Goal: Find specific page/section: Find specific page/section

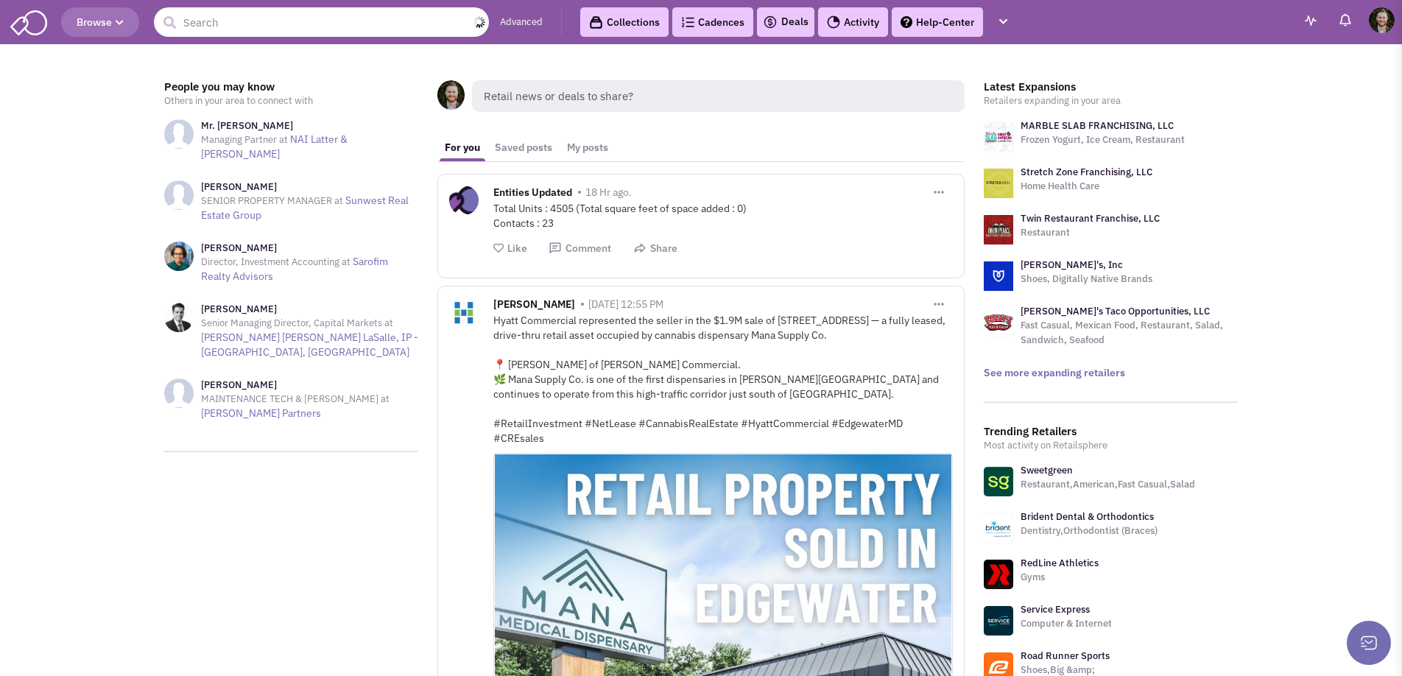
click at [339, 17] on input "text" at bounding box center [321, 21] width 335 height 29
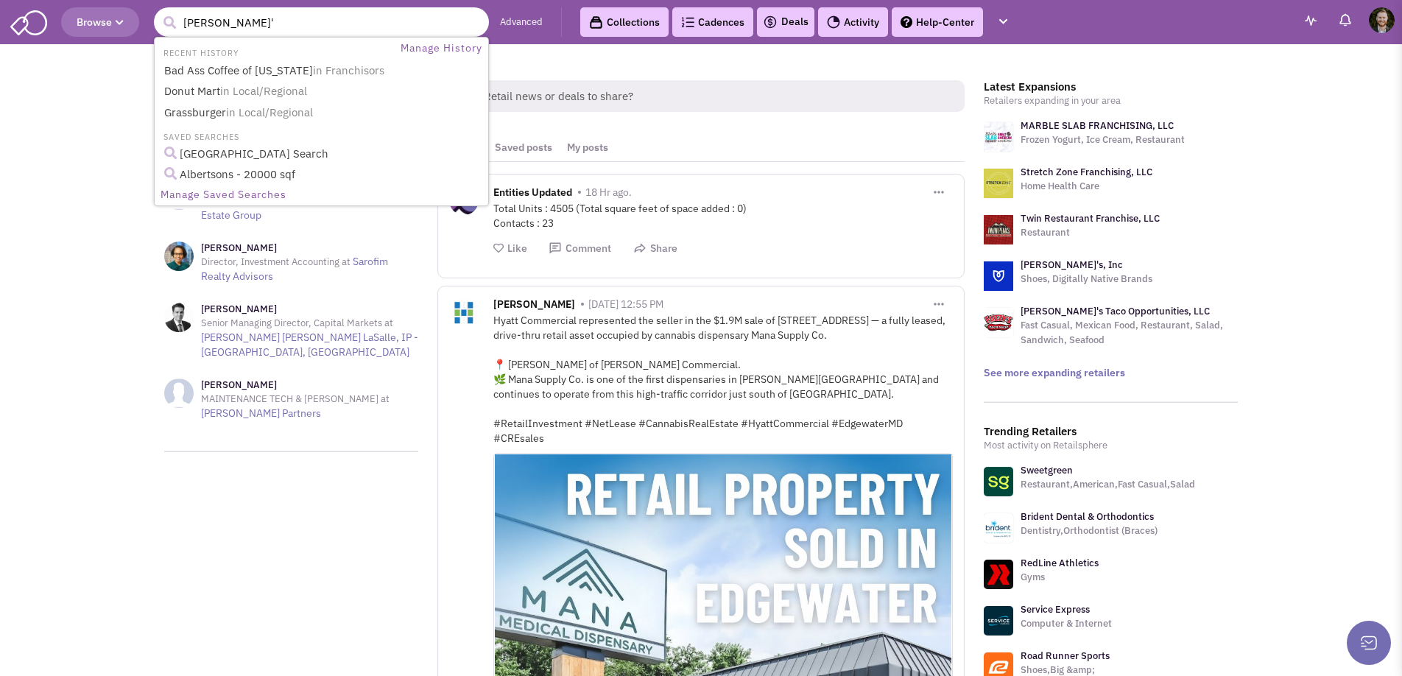
type input "wendy's"
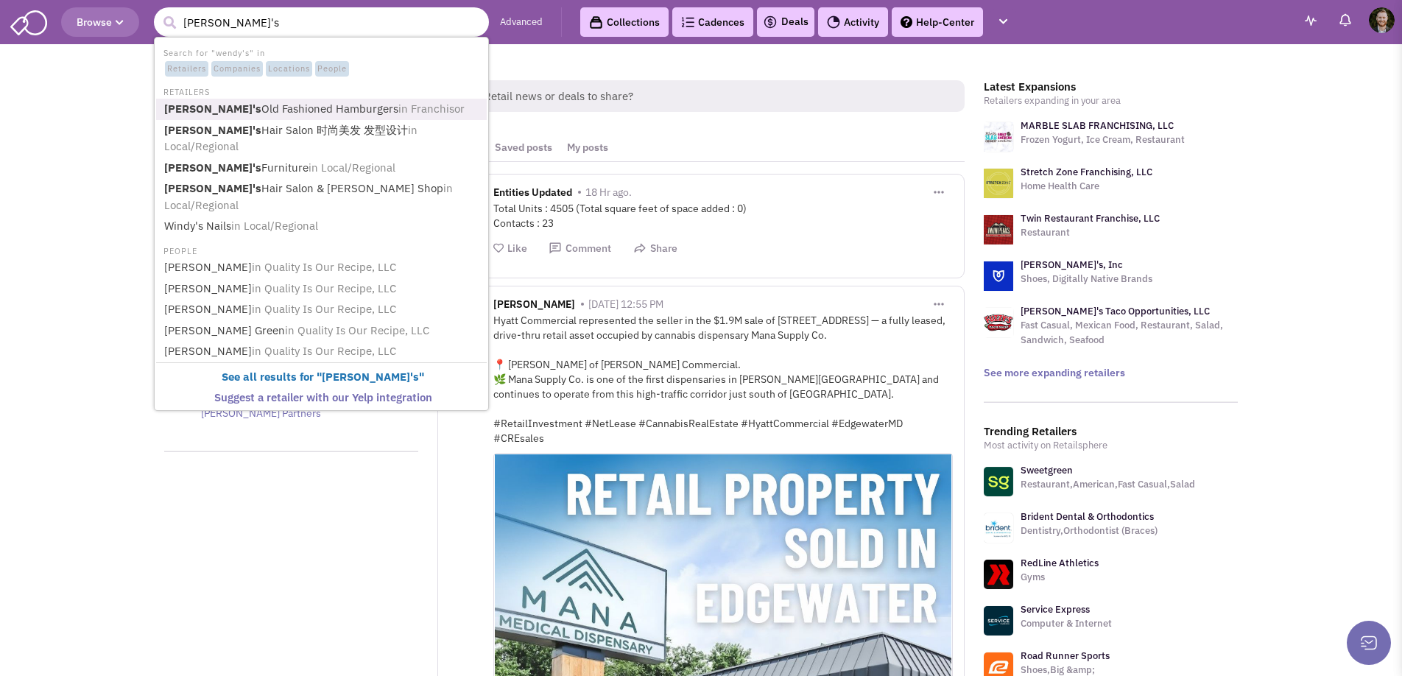
click at [258, 105] on link "Wendy's Old Fashioned Hamburgers in Franchisor" at bounding box center [323, 109] width 326 height 20
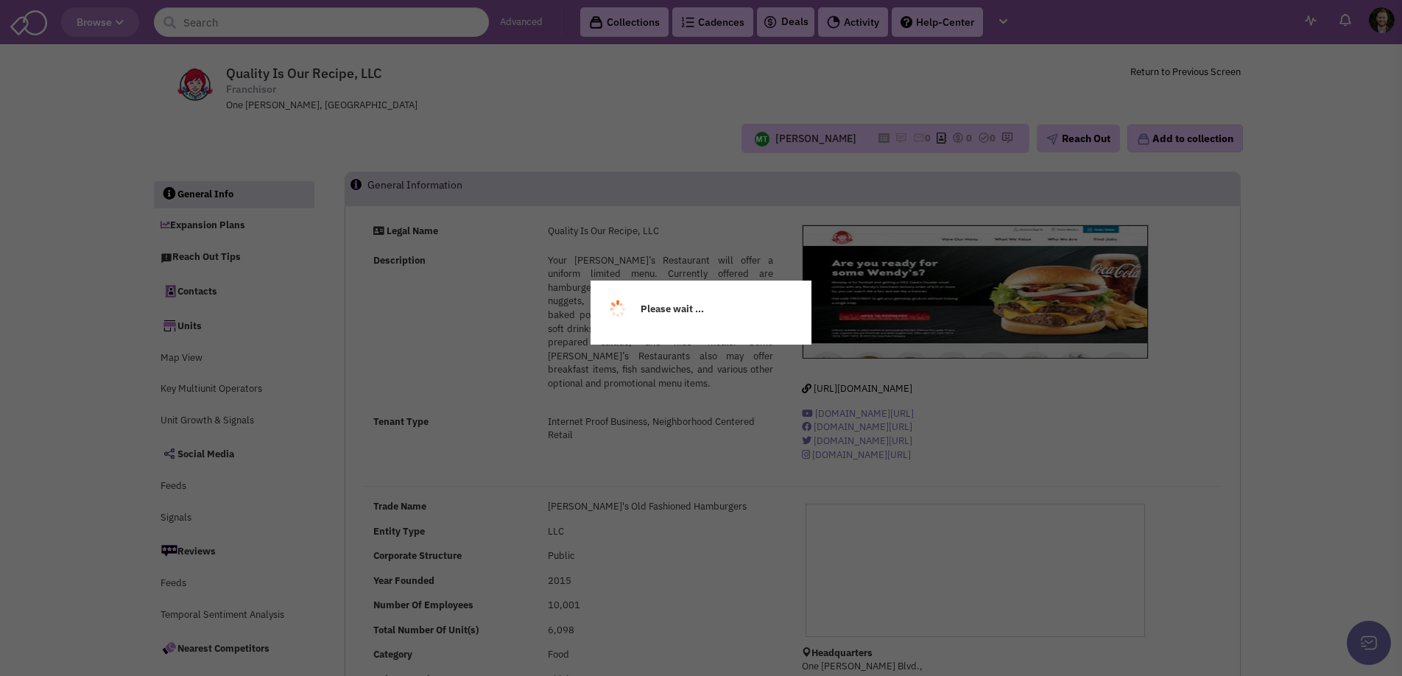
select select
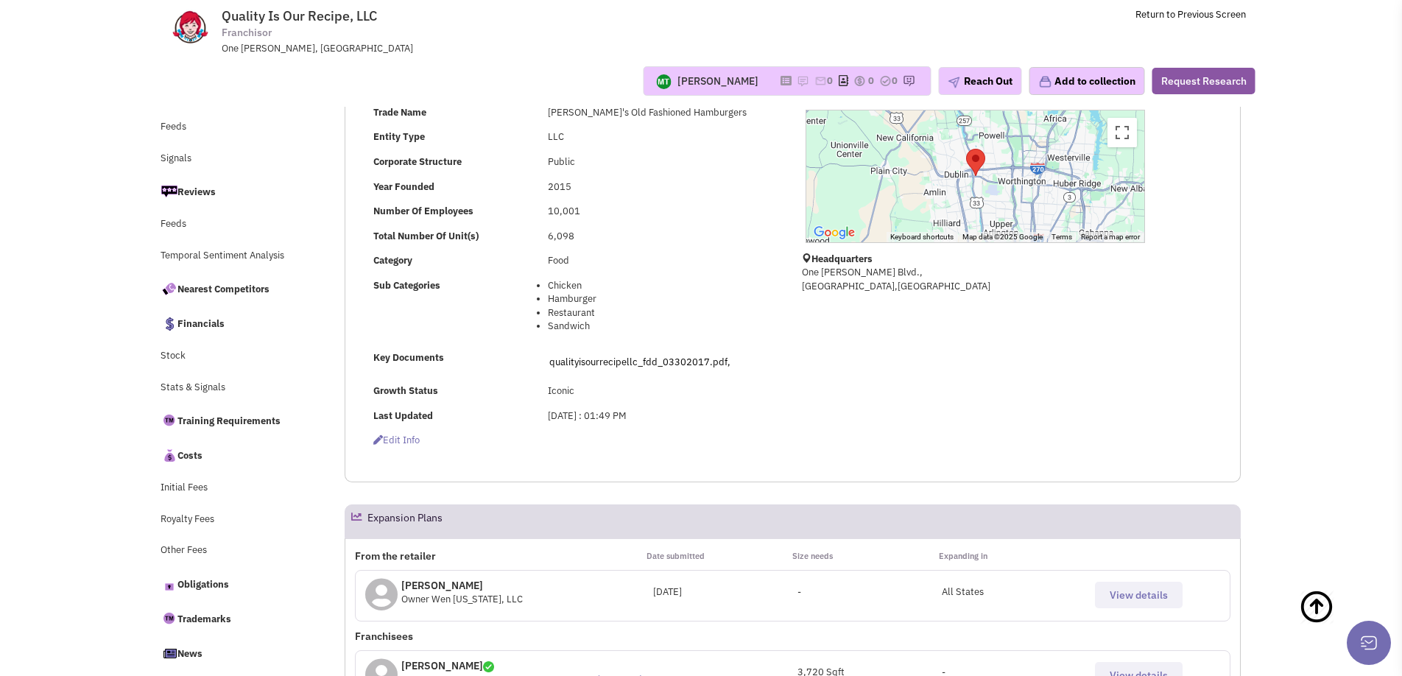
scroll to position [298, 0]
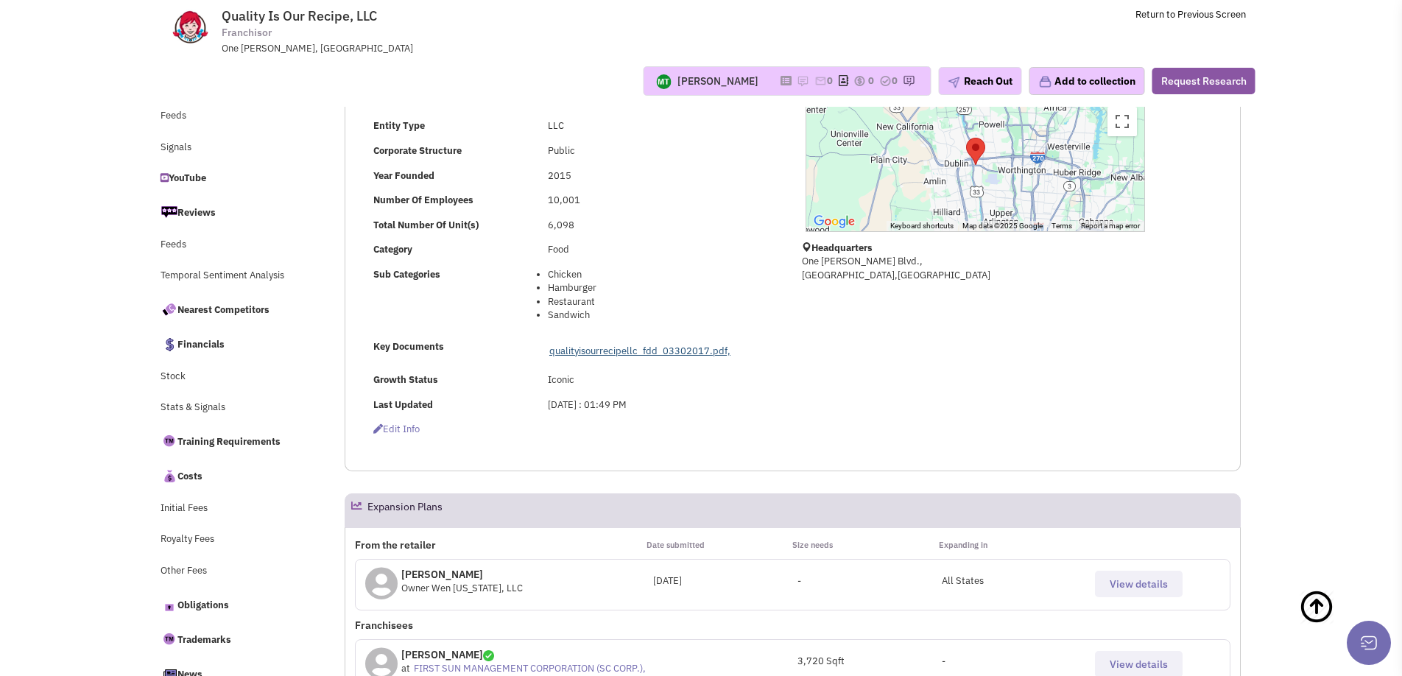
click at [663, 351] on link "qualityisourrecipellc_fdd_03302017.pdf," at bounding box center [639, 351] width 181 height 13
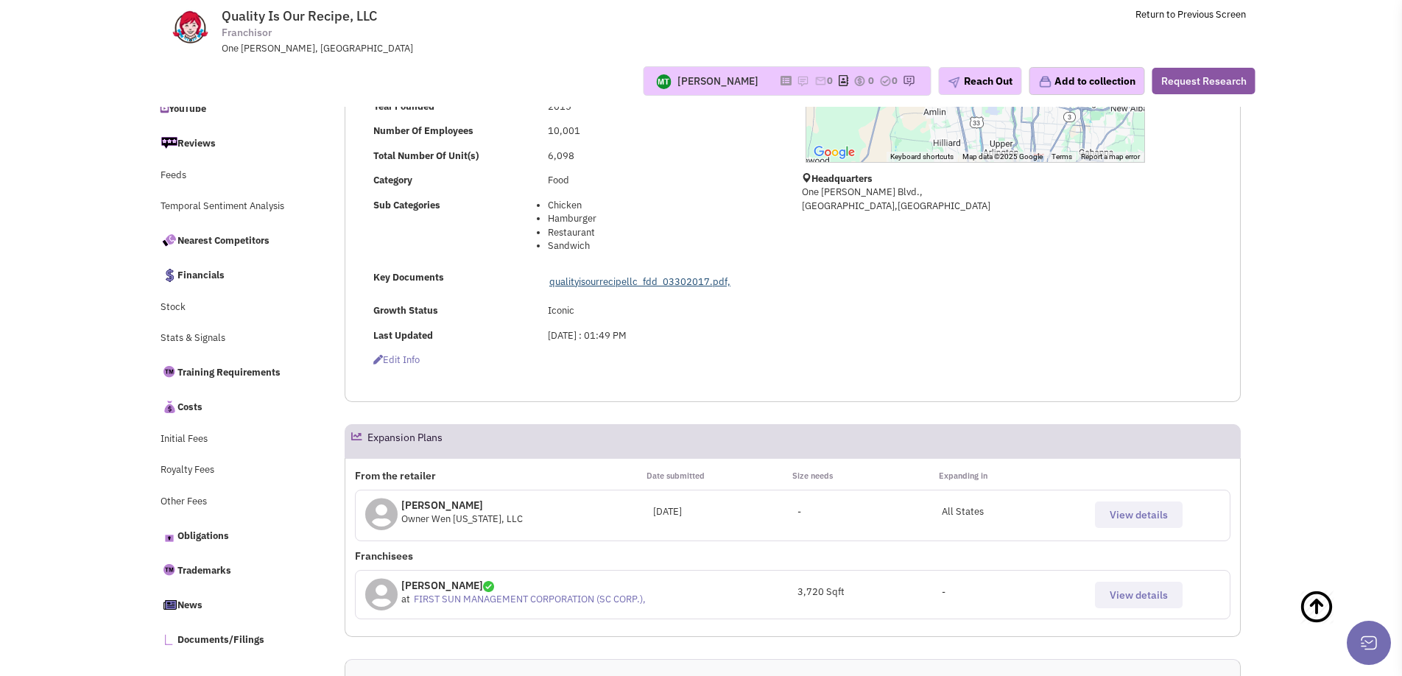
scroll to position [411, 0]
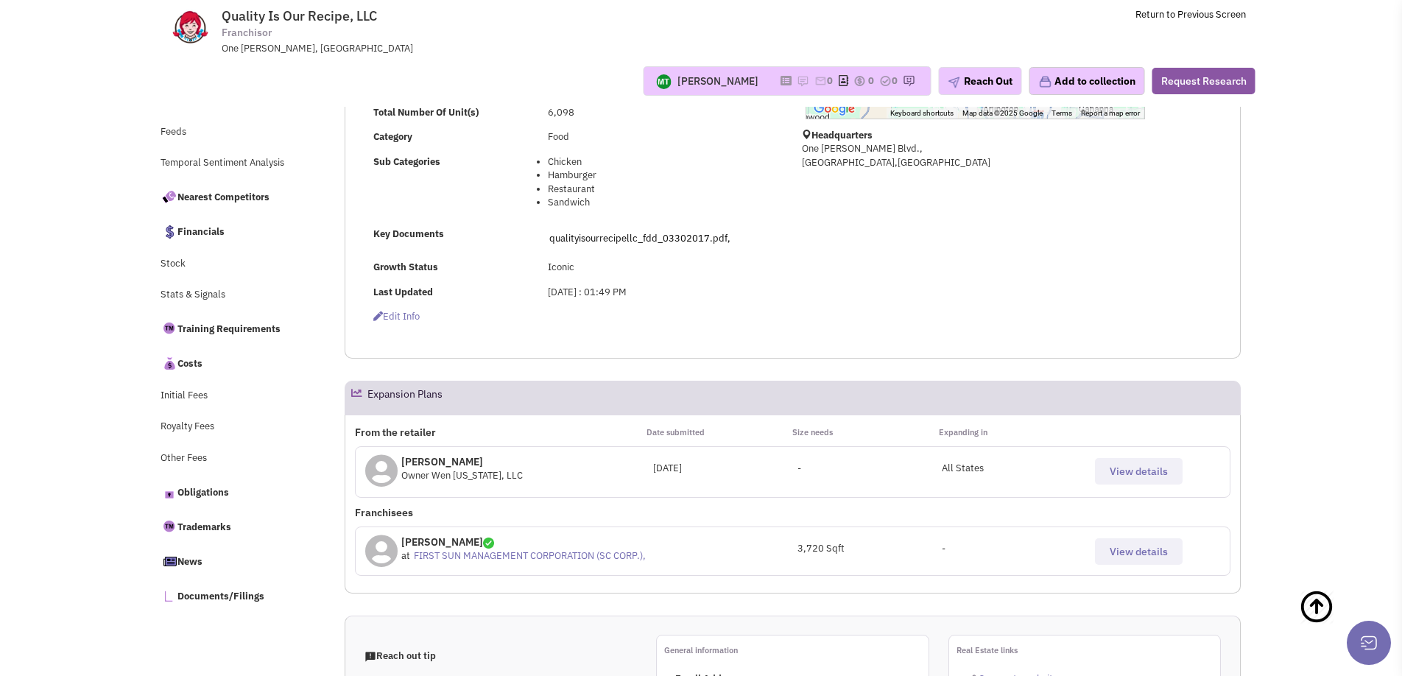
drag, startPoint x: 1154, startPoint y: 473, endPoint x: 1106, endPoint y: 476, distance: 48.0
click at [1154, 473] on span "View details" at bounding box center [1139, 471] width 58 height 13
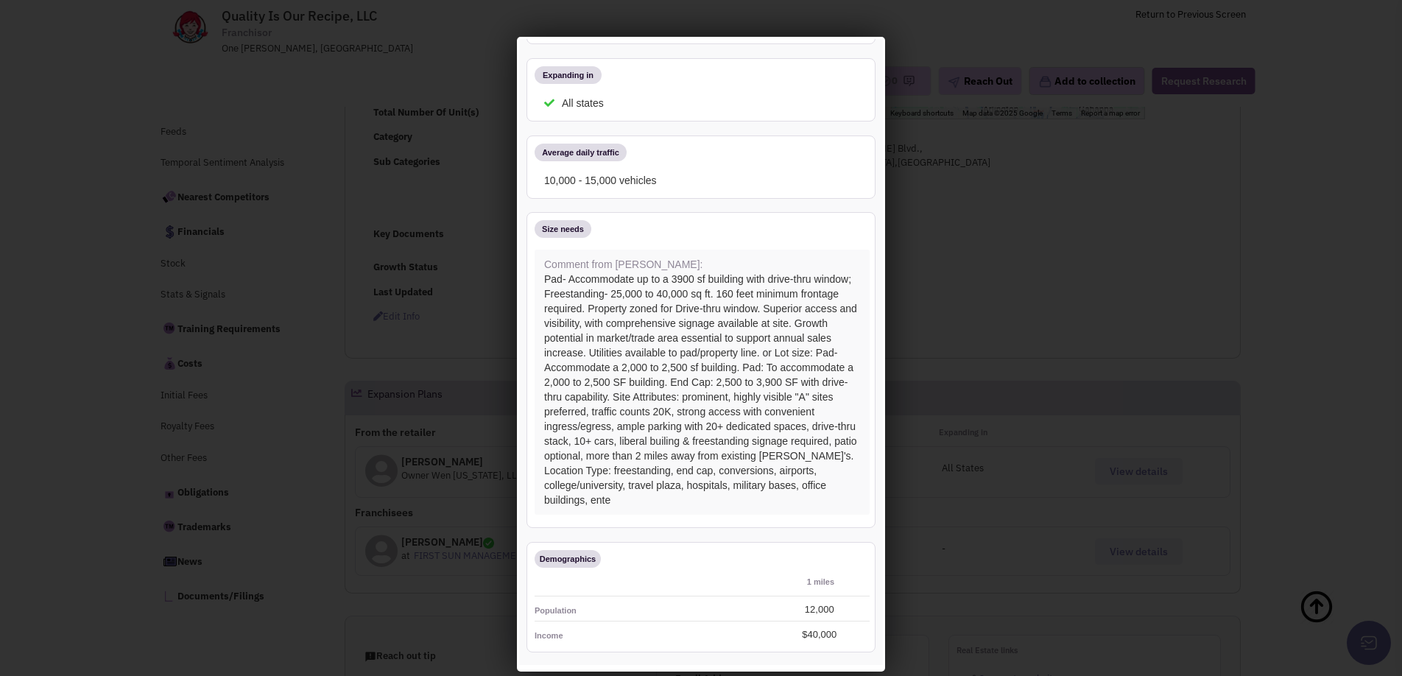
scroll to position [0, 0]
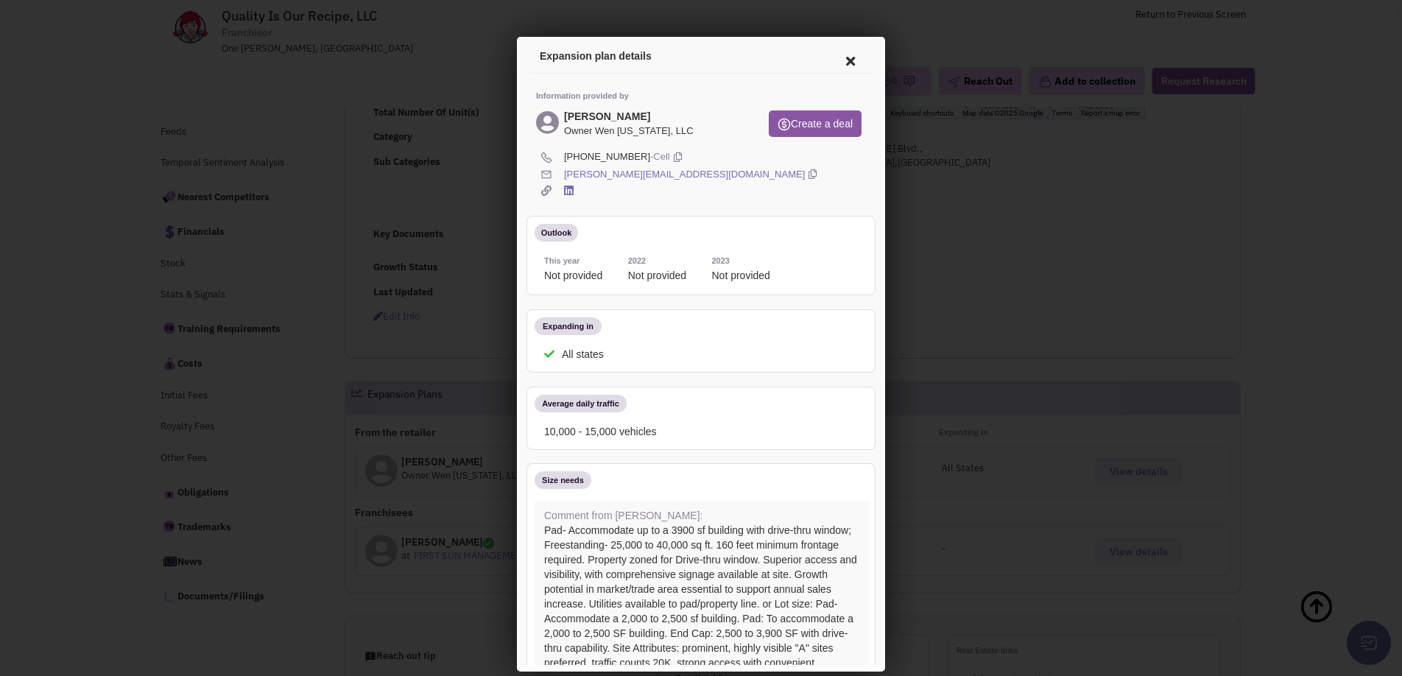
click at [848, 58] on icon at bounding box center [848, 58] width 31 height 35
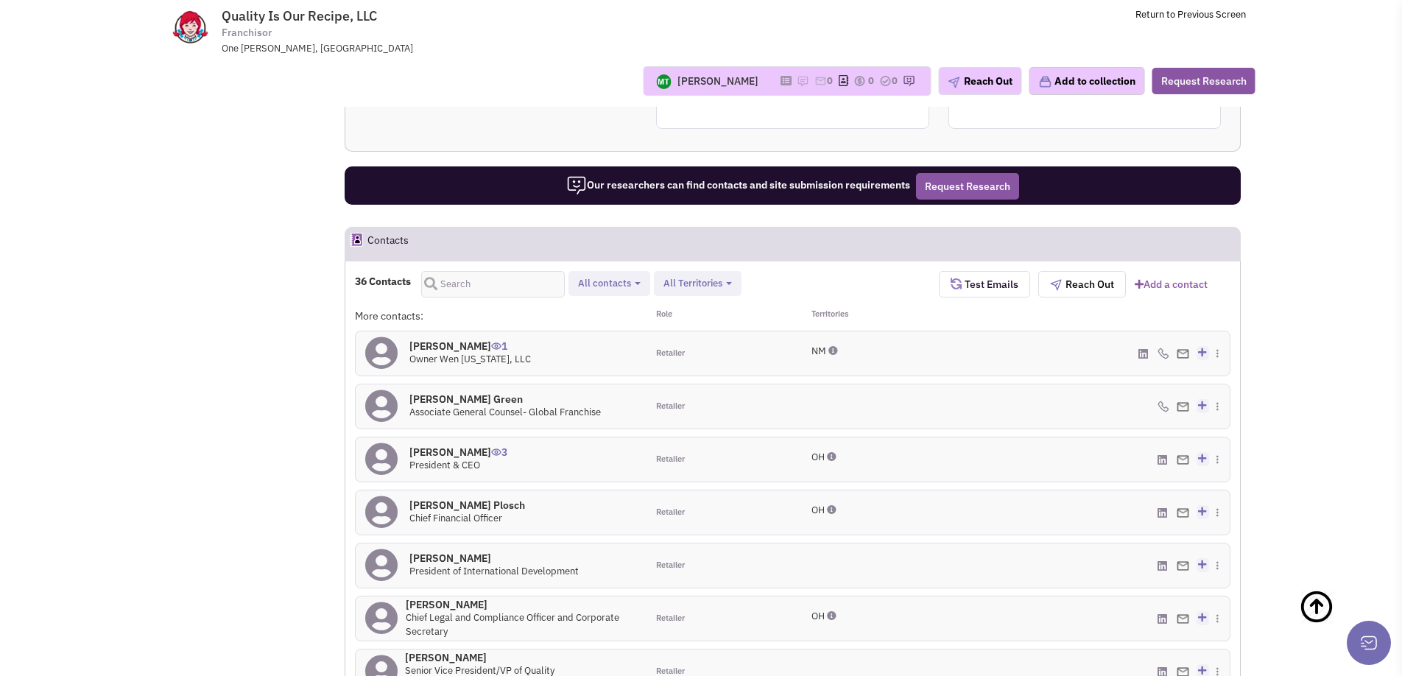
scroll to position [1150, 0]
